Goal: Task Accomplishment & Management: Manage account settings

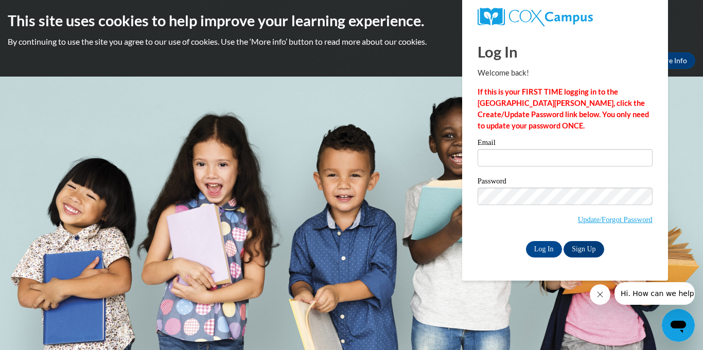
click at [605, 298] on button "Close message from company" at bounding box center [600, 294] width 21 height 21
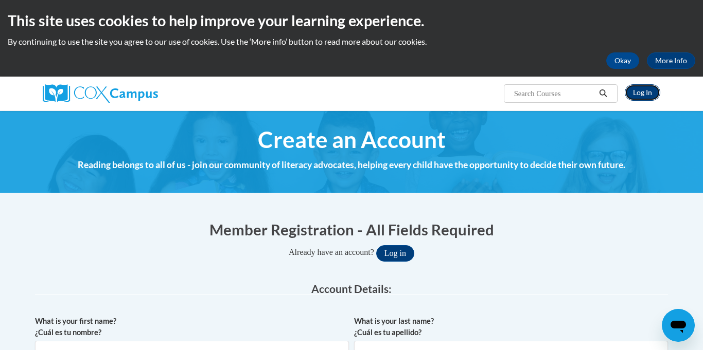
click at [646, 91] on link "Log In" at bounding box center [642, 92] width 35 height 16
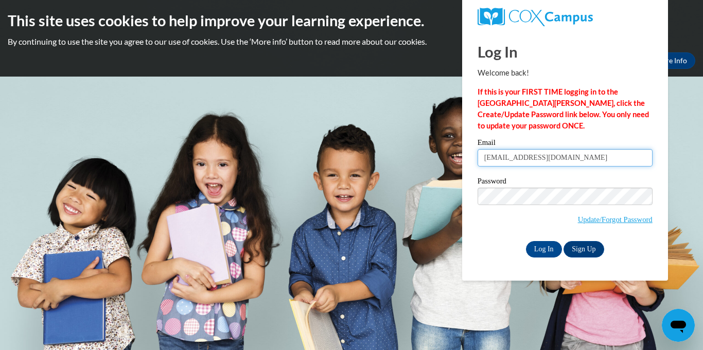
click at [564, 159] on input "guglymaan96@gmail.com" at bounding box center [564, 157] width 175 height 17
type input "g"
click at [509, 157] on input "Email" at bounding box center [564, 157] width 175 height 17
type input "[EMAIL_ADDRESS][DOMAIN_NAME]"
click at [662, 155] on div "Log In Welcome back! If this is your FIRST TIME logging in to the NEW Cox Campu…" at bounding box center [564, 156] width 221 height 250
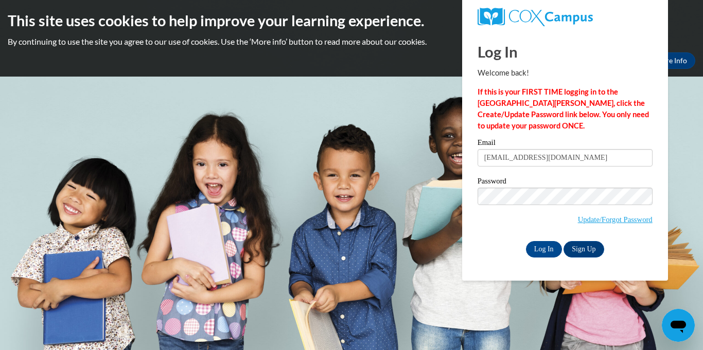
click at [648, 252] on div "Log In Sign Up" at bounding box center [564, 249] width 175 height 16
click at [549, 250] on input "Log In" at bounding box center [544, 249] width 36 height 16
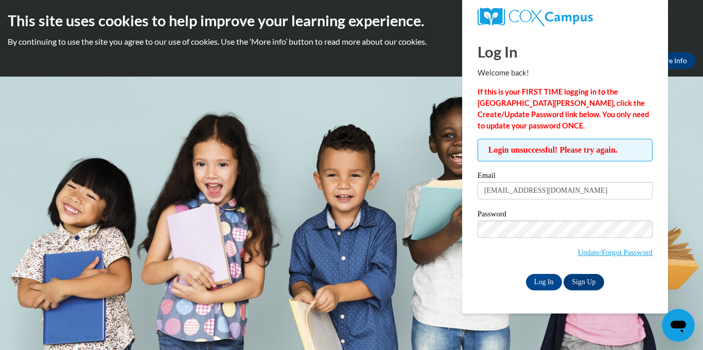
click at [489, 274] on div "Log In Sign Up" at bounding box center [564, 282] width 175 height 16
click at [544, 283] on input "Log In" at bounding box center [544, 282] width 36 height 16
click at [615, 256] on link "Update/Forgot Password" at bounding box center [615, 252] width 75 height 8
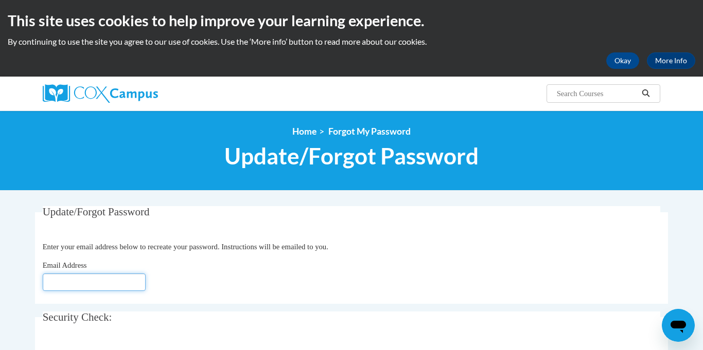
click at [86, 280] on input "Email Address" at bounding box center [94, 282] width 103 height 17
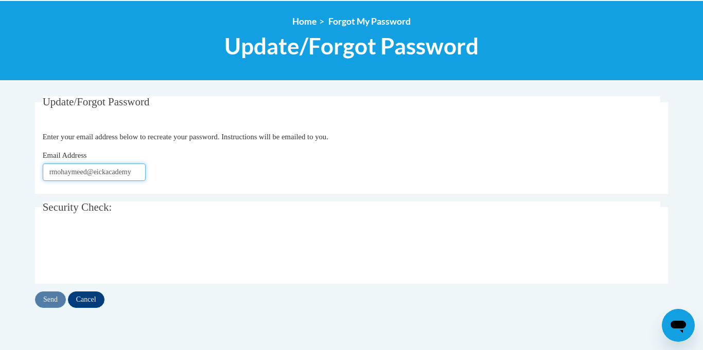
scroll to position [113, 0]
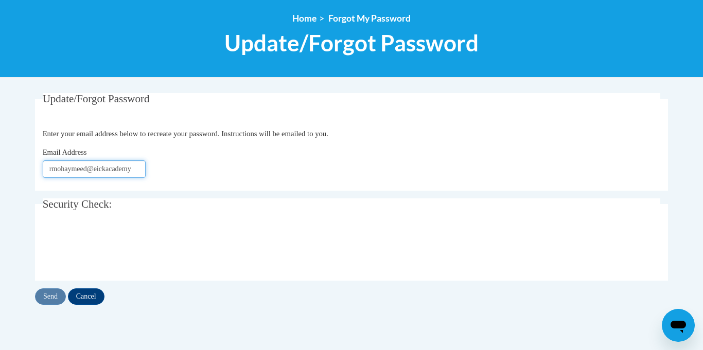
type input "rmohaymeed@eickacademy"
click at [46, 295] on input "Send" at bounding box center [50, 297] width 31 height 16
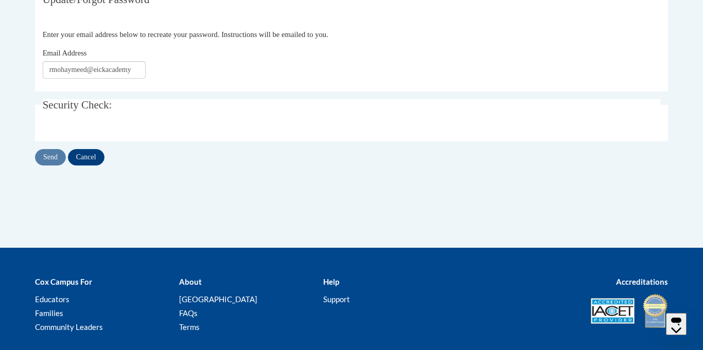
scroll to position [113, 0]
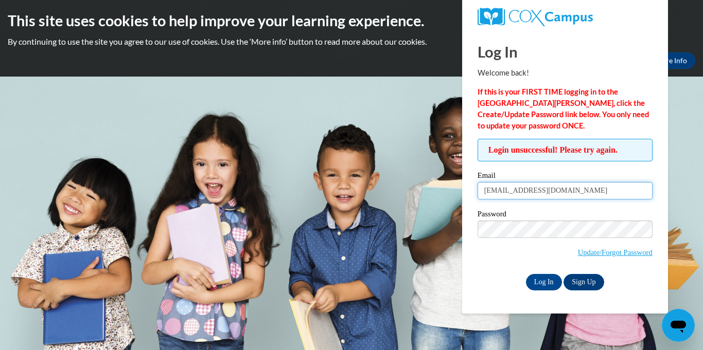
click at [594, 193] on input "rmohaymeed@eickademy.com" at bounding box center [564, 190] width 175 height 17
type input "r"
type input "diya16797@gmail.com"
click at [481, 275] on div "Log In Sign Up" at bounding box center [564, 282] width 175 height 16
click at [545, 286] on input "Log In" at bounding box center [544, 282] width 36 height 16
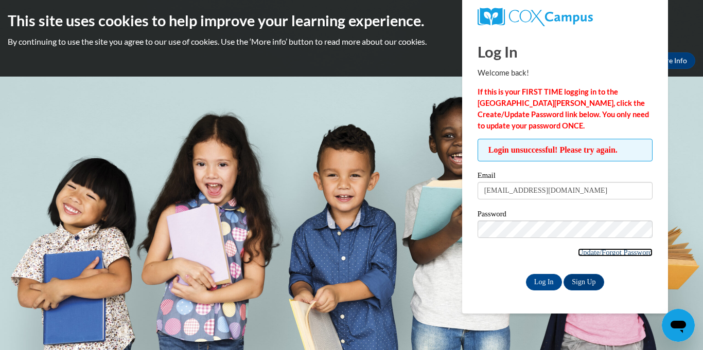
click at [604, 255] on link "Update/Forgot Password" at bounding box center [615, 252] width 75 height 8
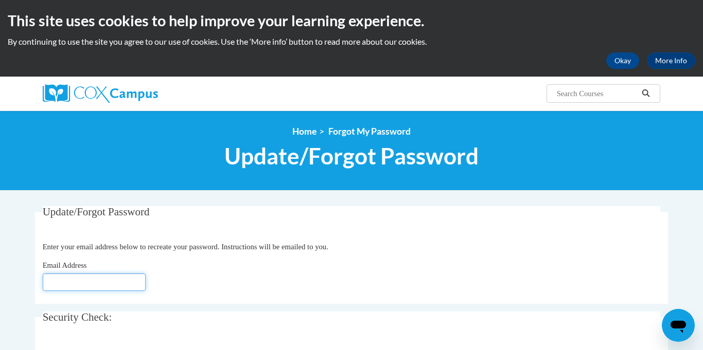
click at [68, 278] on input "Email Address" at bounding box center [94, 282] width 103 height 17
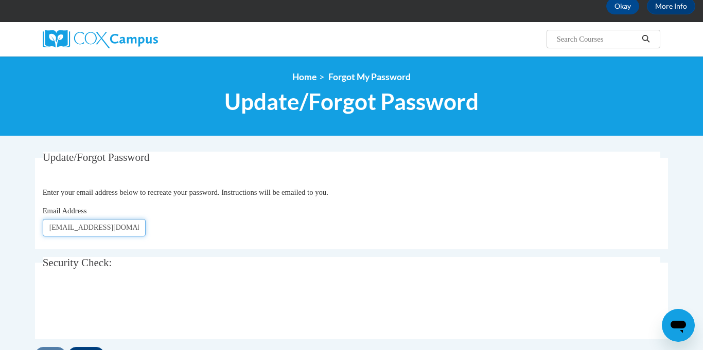
scroll to position [56, 0]
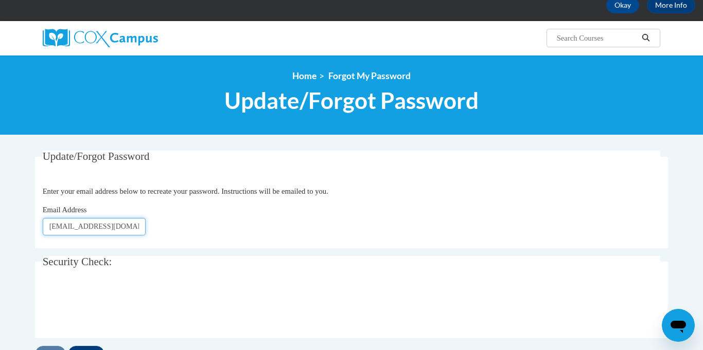
type input "[EMAIL_ADDRESS][DOMAIN_NAME]"
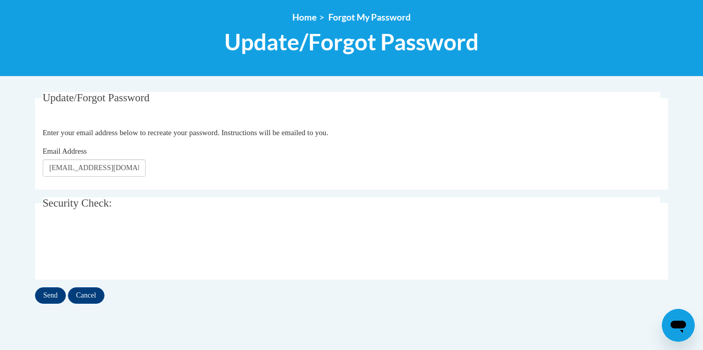
scroll to position [115, 0]
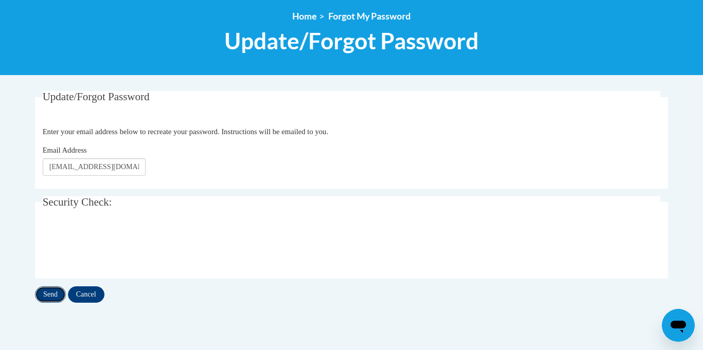
click at [41, 293] on input "Send" at bounding box center [50, 295] width 31 height 16
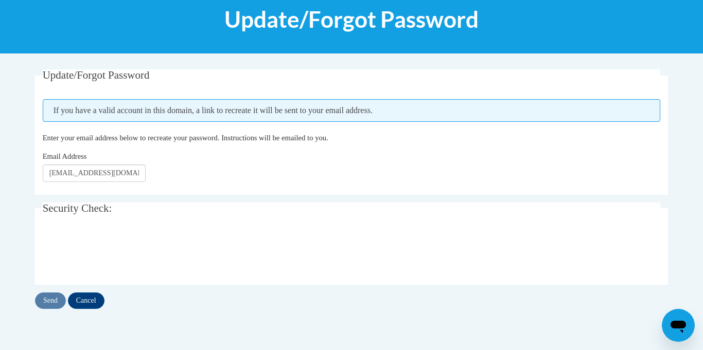
scroll to position [138, 0]
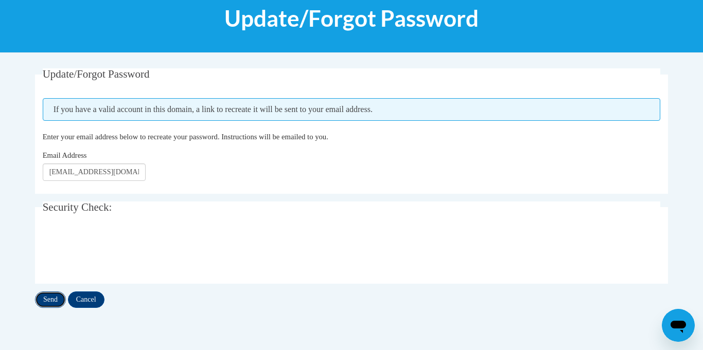
click at [47, 301] on input "Send" at bounding box center [50, 300] width 31 height 16
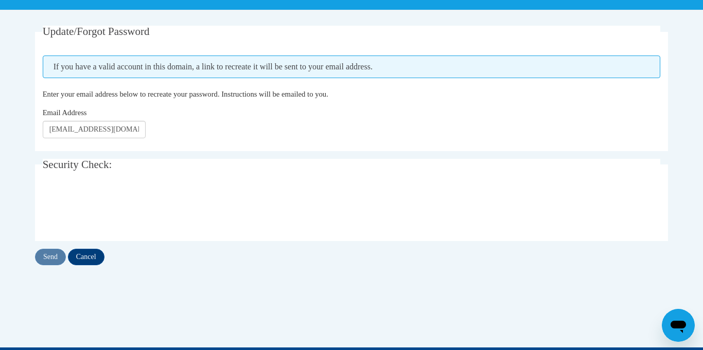
scroll to position [188, 0]
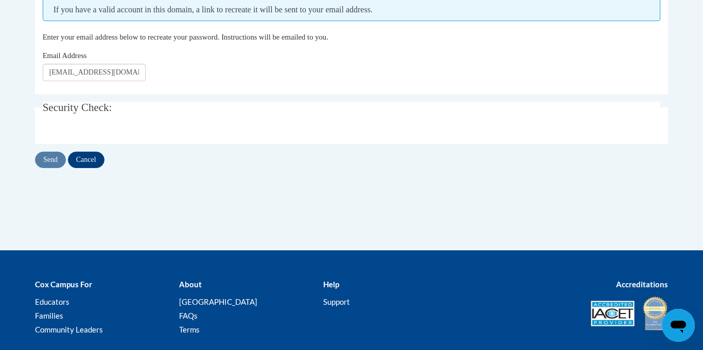
scroll to position [138, 0]
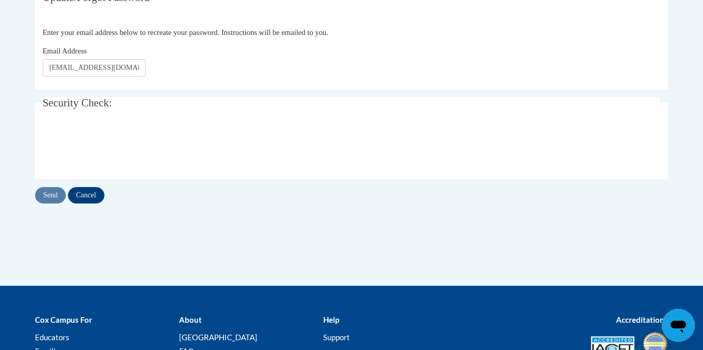
scroll to position [115, 0]
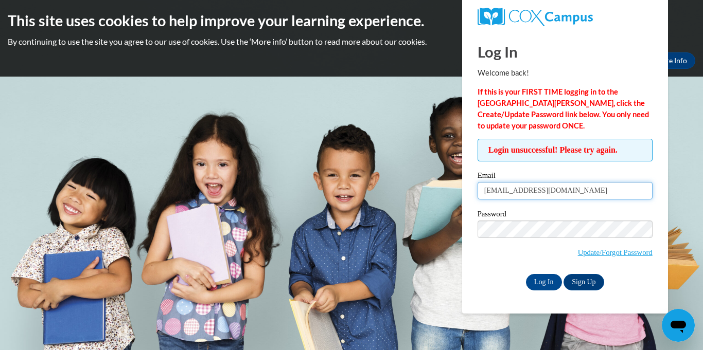
click at [558, 191] on input "[EMAIL_ADDRESS][DOMAIN_NAME]" at bounding box center [564, 190] width 175 height 17
type input "d"
